Goal: Information Seeking & Learning: Learn about a topic

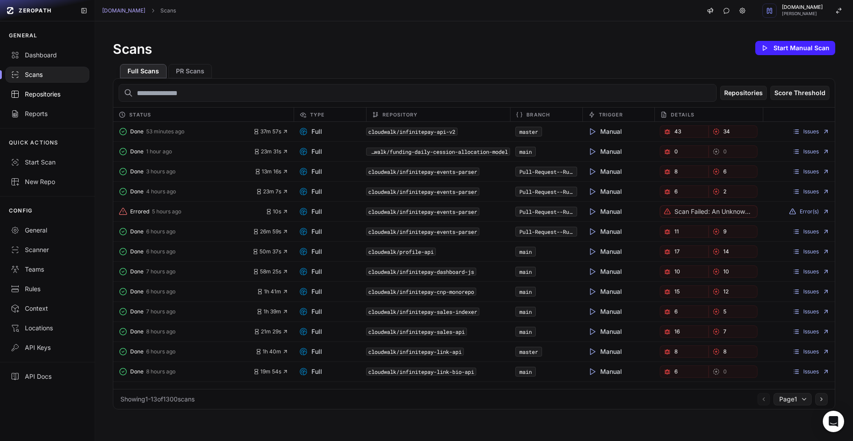
click at [56, 93] on div "Repositories" at bounding box center [47, 94] width 73 height 9
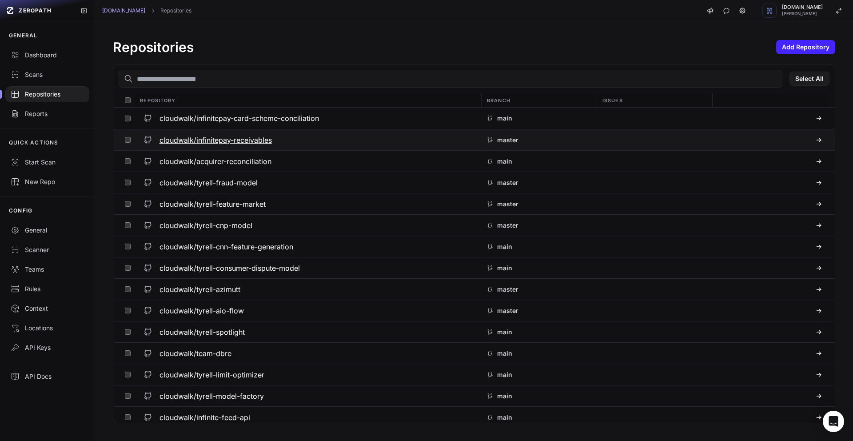
click at [207, 135] on h3 "cloudwalk/infinitepay-receivables" at bounding box center [216, 140] width 112 height 11
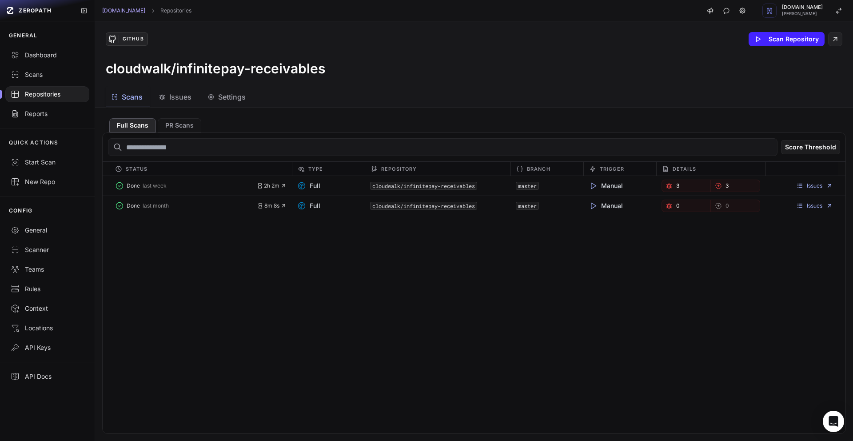
click at [179, 99] on span "Issues" at bounding box center [180, 97] width 22 height 11
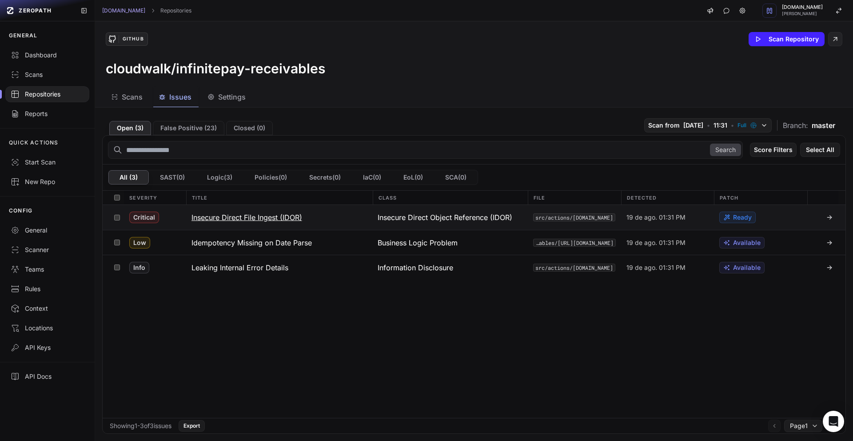
click at [197, 224] on button "Insecure Direct File Ingest (IDOR)" at bounding box center [279, 217] width 187 height 25
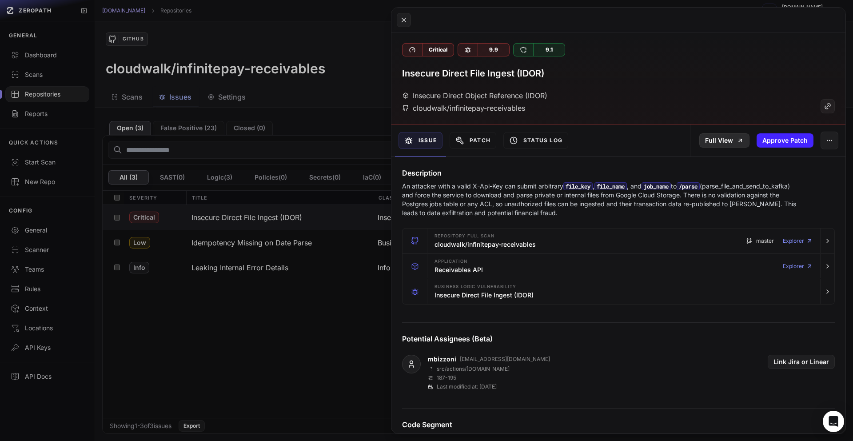
click at [717, 144] on link "Full View" at bounding box center [725, 140] width 50 height 14
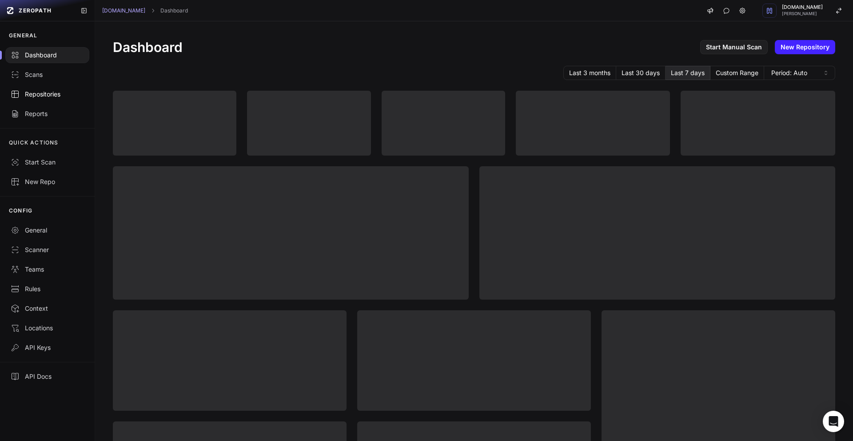
click at [50, 98] on div "Repositories" at bounding box center [47, 94] width 73 height 9
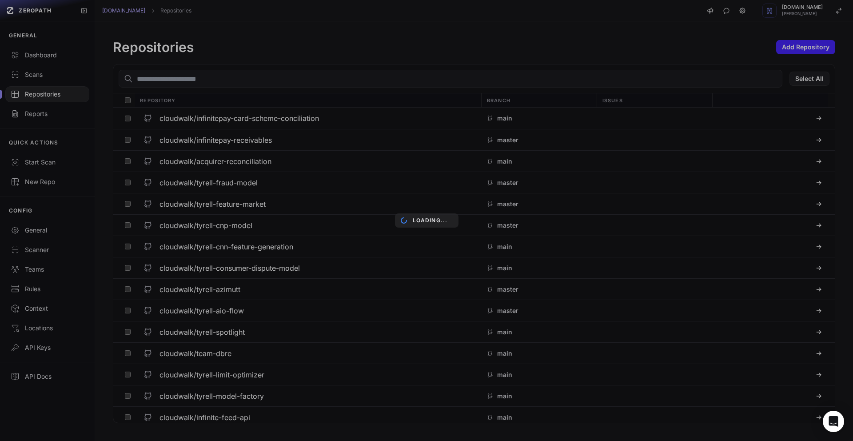
click at [204, 120] on div "Loading..." at bounding box center [426, 220] width 853 height 441
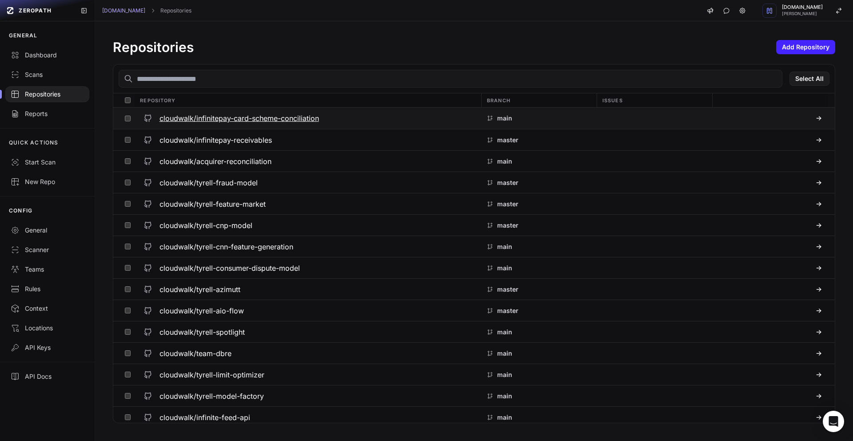
click at [202, 120] on h3 "cloudwalk/infinitepay-card-scheme-conciliation" at bounding box center [240, 118] width 160 height 11
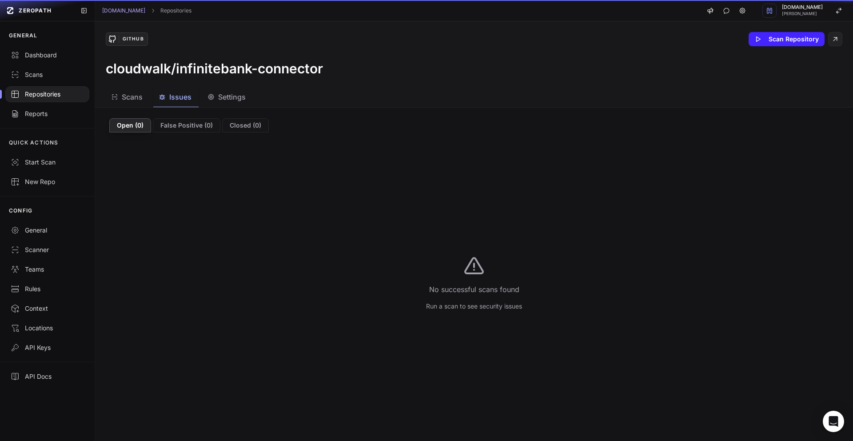
click at [202, 104] on button "Issues" at bounding box center [227, 97] width 51 height 20
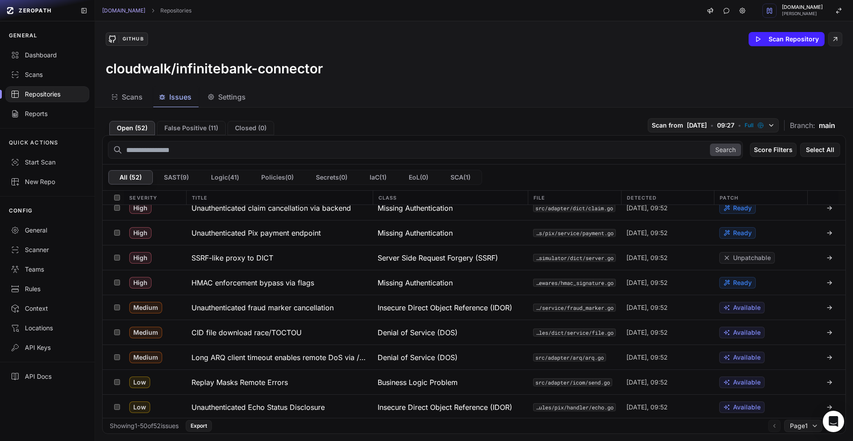
scroll to position [952, 0]
